Goal: Find specific page/section: Find specific page/section

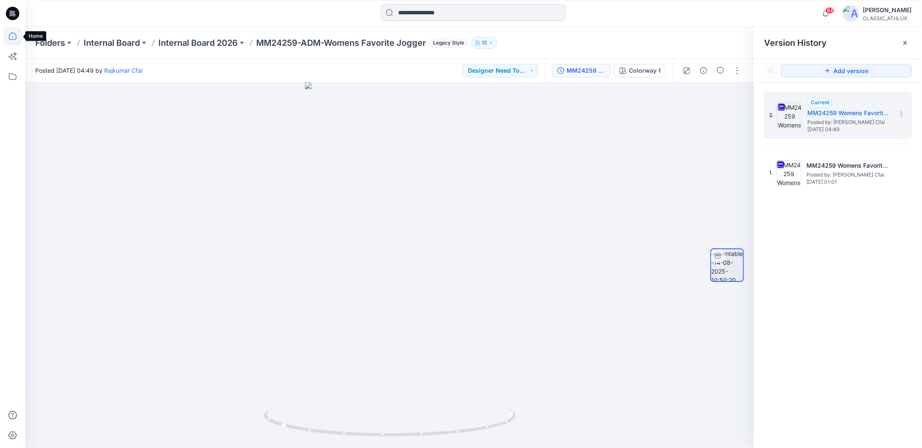
click at [16, 38] on icon at bounding box center [13, 36] width 8 height 8
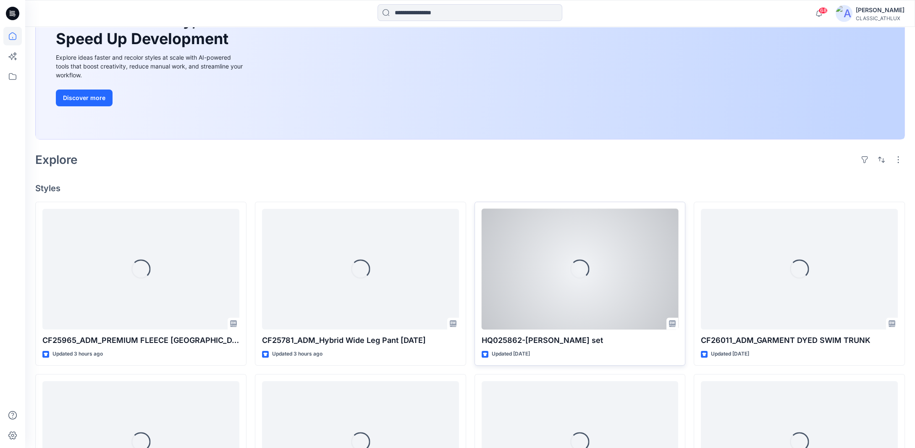
scroll to position [126, 0]
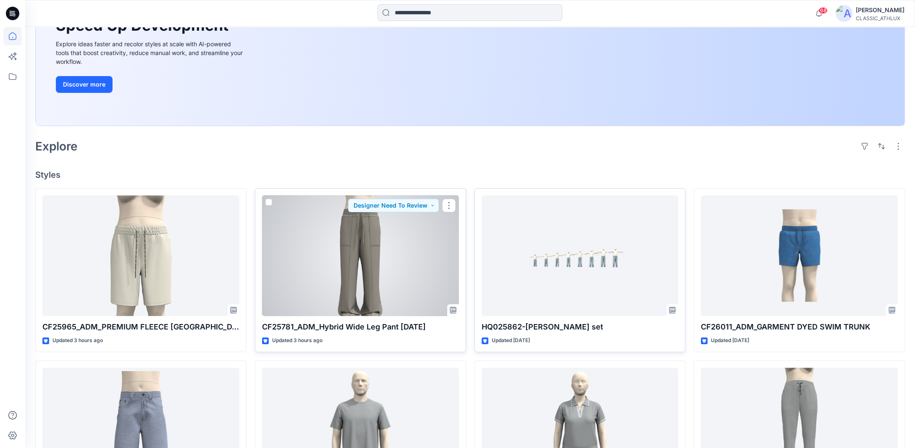
click at [363, 250] on div at bounding box center [360, 255] width 197 height 121
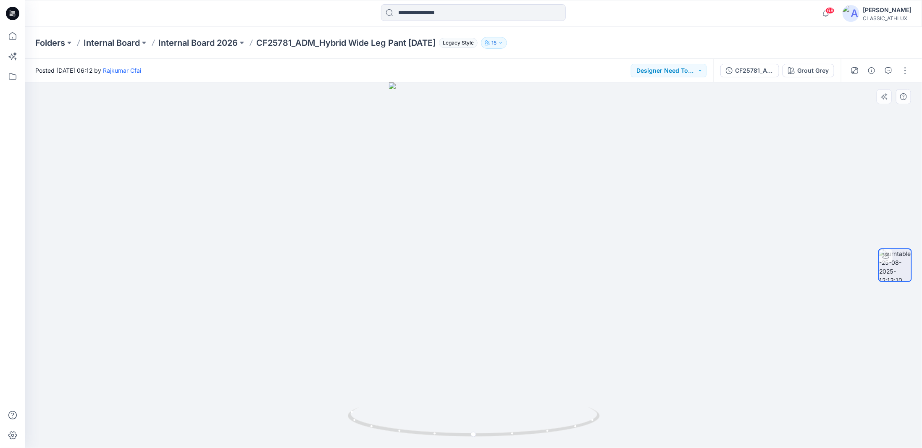
click at [657, 398] on div at bounding box center [473, 264] width 897 height 365
drag, startPoint x: 561, startPoint y: 430, endPoint x: 494, endPoint y: 427, distance: 67.3
click at [494, 427] on icon at bounding box center [475, 422] width 254 height 31
click at [719, 409] on div at bounding box center [473, 264] width 897 height 365
drag, startPoint x: 541, startPoint y: 433, endPoint x: 496, endPoint y: 430, distance: 45.0
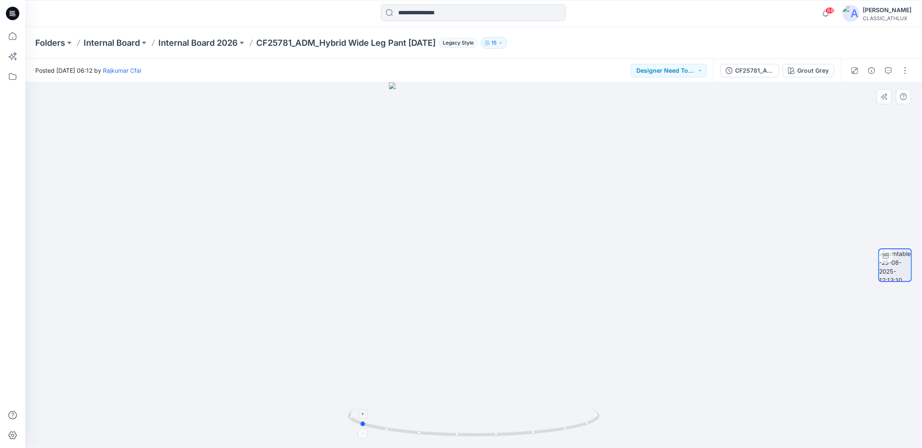
click at [496, 430] on icon at bounding box center [475, 422] width 254 height 31
click at [838, 162] on div at bounding box center [473, 264] width 897 height 365
click at [16, 37] on icon at bounding box center [12, 36] width 18 height 18
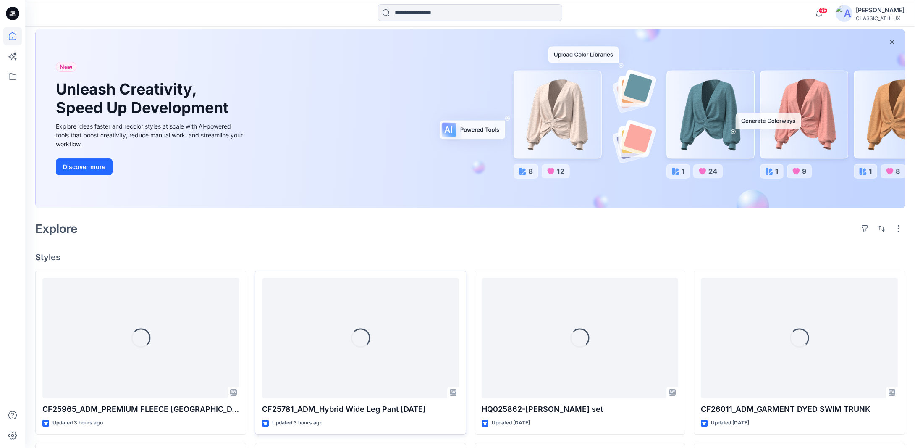
scroll to position [126, 0]
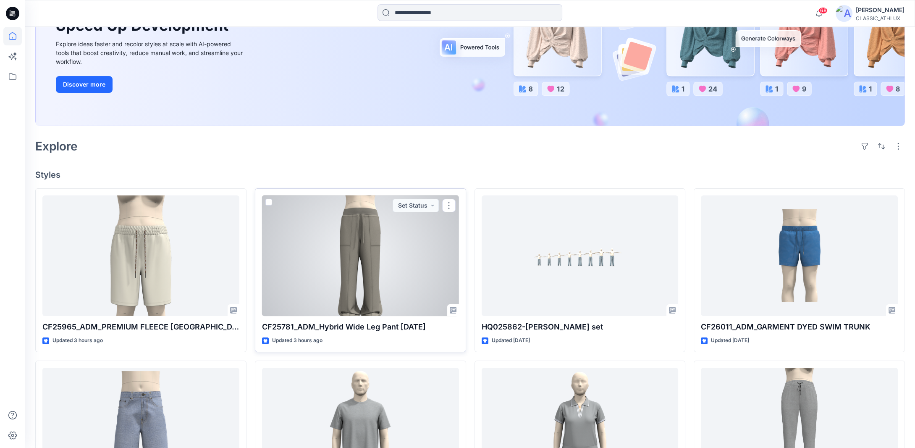
click at [423, 277] on div at bounding box center [360, 255] width 197 height 121
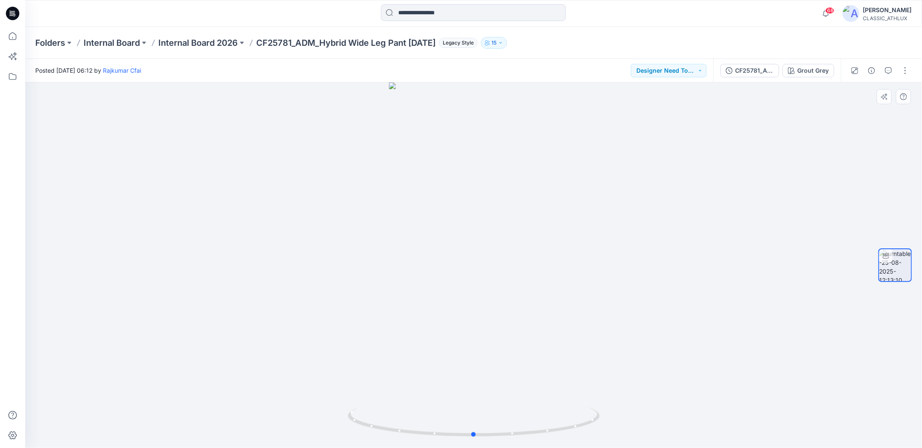
click at [633, 399] on div at bounding box center [473, 264] width 897 height 365
drag, startPoint x: 591, startPoint y: 424, endPoint x: 545, endPoint y: 422, distance: 45.8
click at [545, 422] on icon at bounding box center [475, 422] width 254 height 31
click at [703, 414] on div at bounding box center [473, 264] width 897 height 365
drag, startPoint x: 585, startPoint y: 424, endPoint x: 524, endPoint y: 430, distance: 61.1
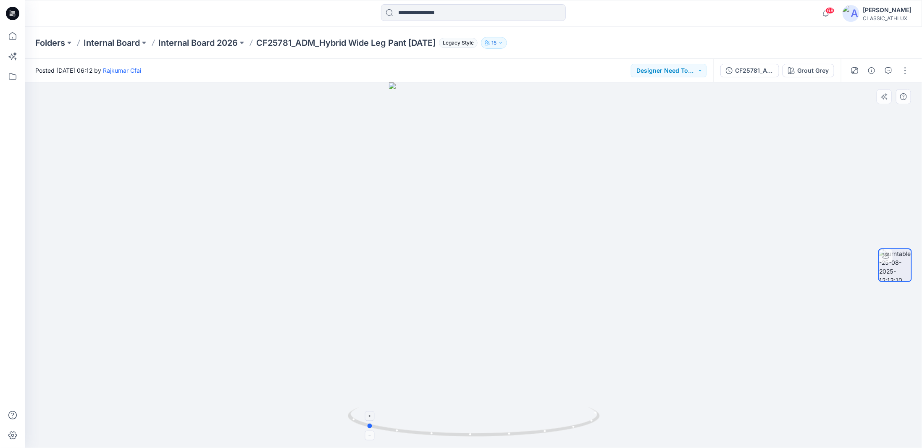
click at [524, 430] on icon at bounding box center [475, 422] width 254 height 31
drag, startPoint x: 483, startPoint y: 436, endPoint x: 544, endPoint y: 432, distance: 61.9
click at [544, 432] on icon at bounding box center [475, 422] width 254 height 31
drag, startPoint x: 484, startPoint y: 435, endPoint x: 550, endPoint y: 428, distance: 66.7
click at [550, 428] on icon at bounding box center [475, 422] width 254 height 31
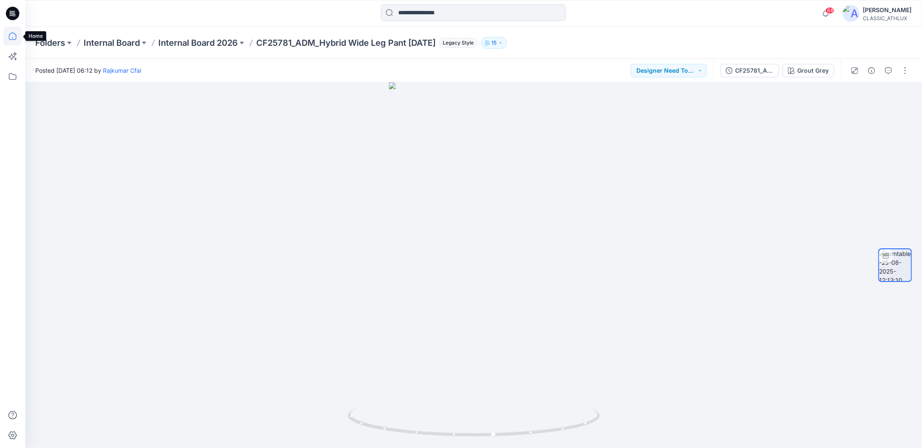
click at [9, 38] on icon at bounding box center [13, 36] width 8 height 8
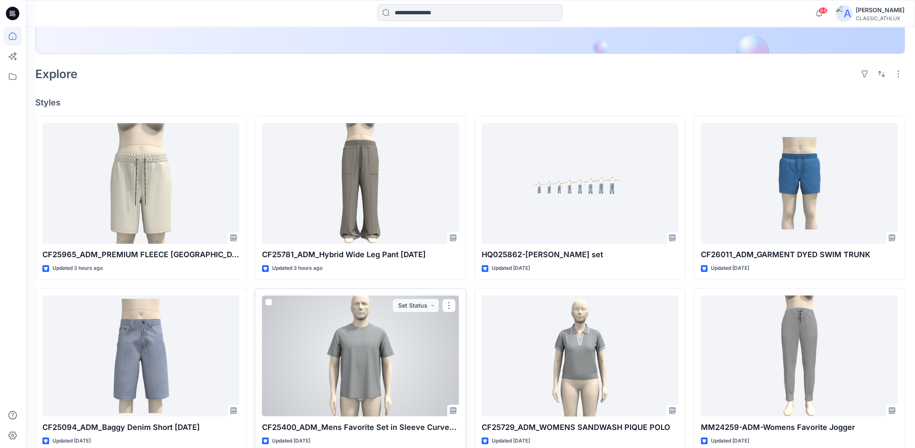
scroll to position [210, 0]
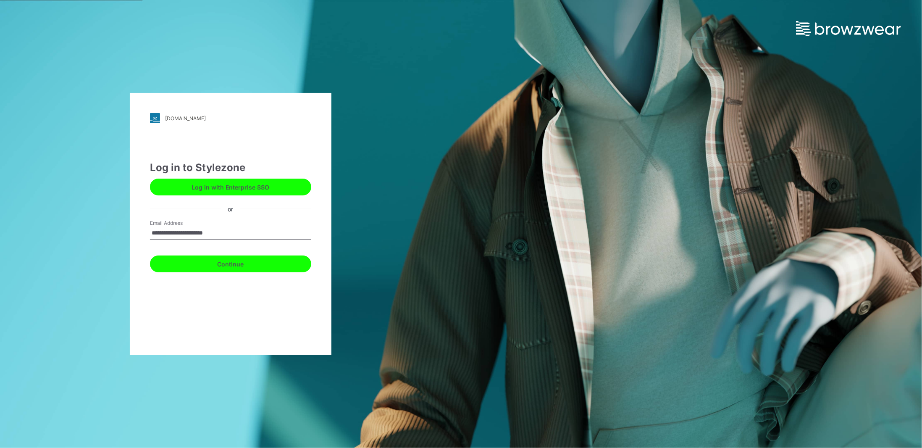
click at [215, 265] on button "Continue" at bounding box center [230, 263] width 161 height 17
